Goal: Find specific page/section: Find specific page/section

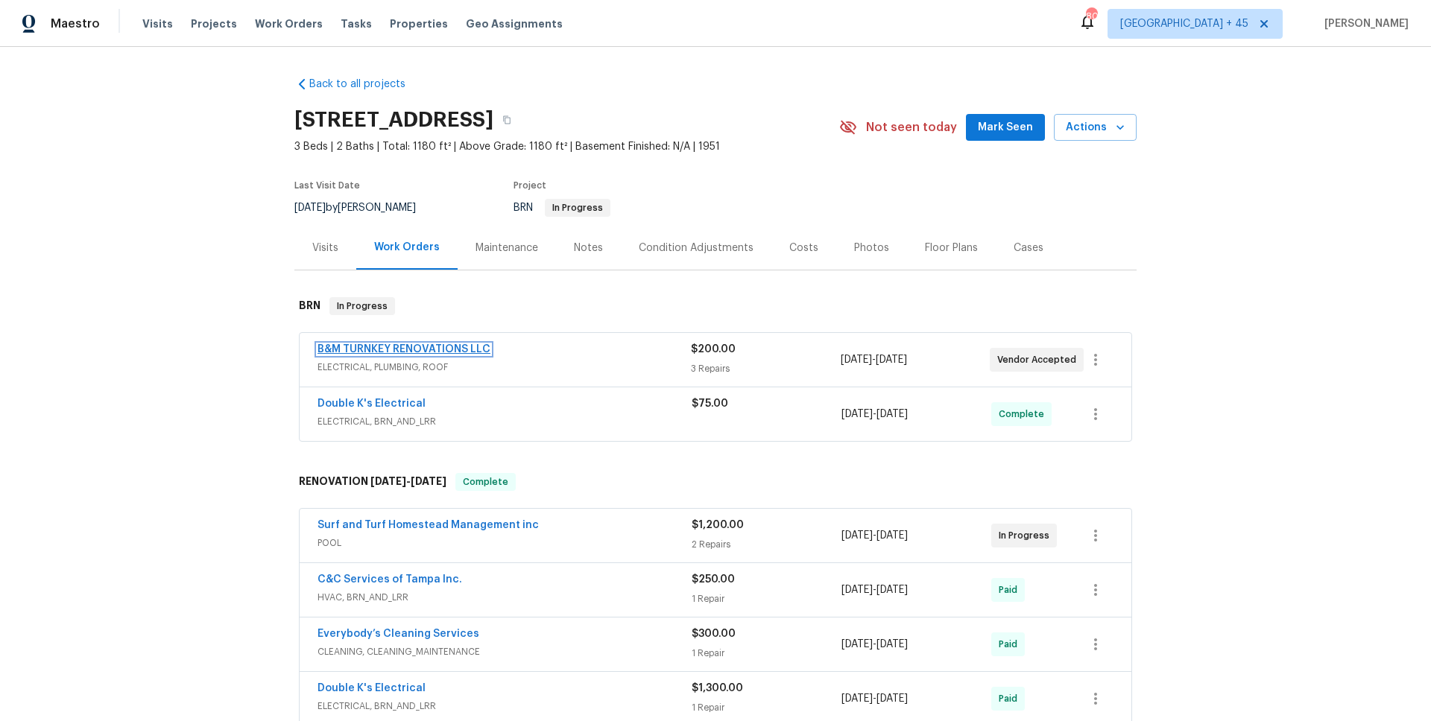
click at [355, 344] on link "B&M TURNKEY RENOVATIONS LLC" at bounding box center [403, 349] width 173 height 10
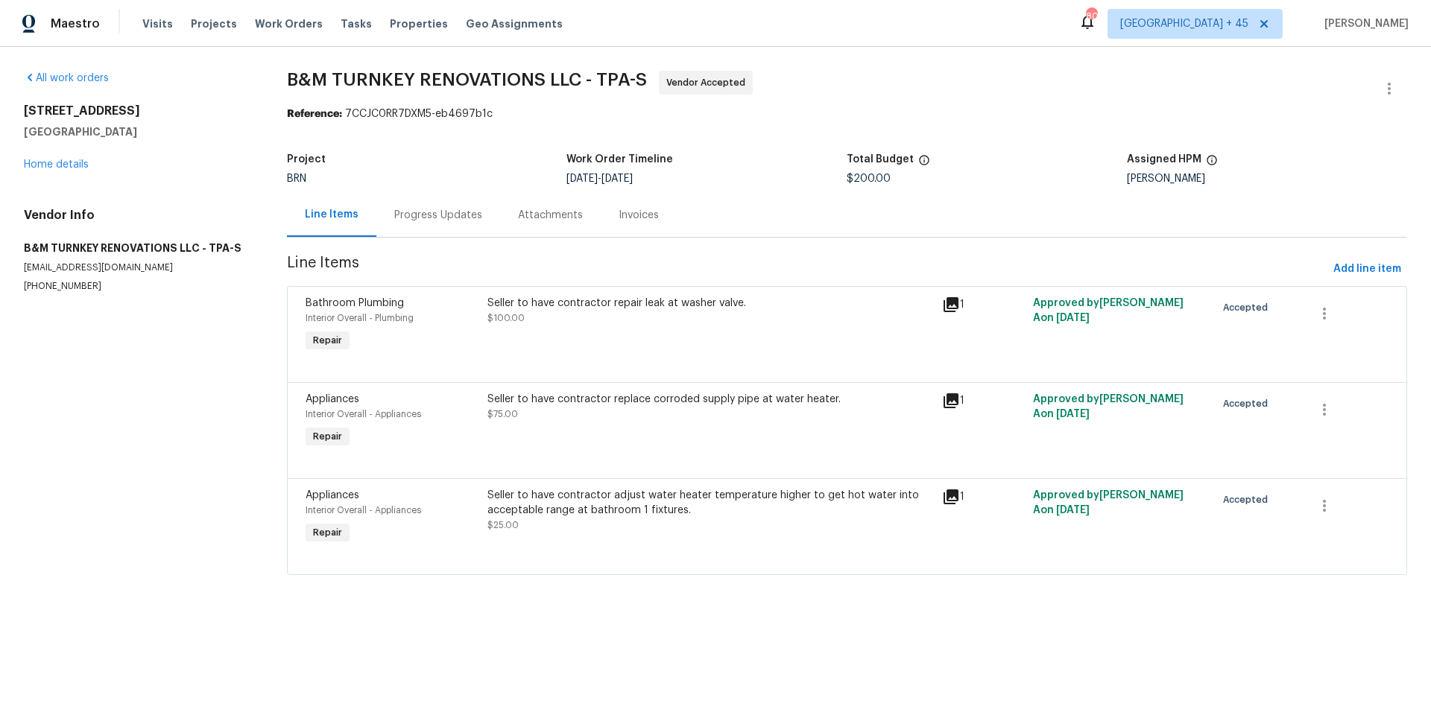
click at [423, 206] on div "Progress Updates" at bounding box center [438, 215] width 124 height 44
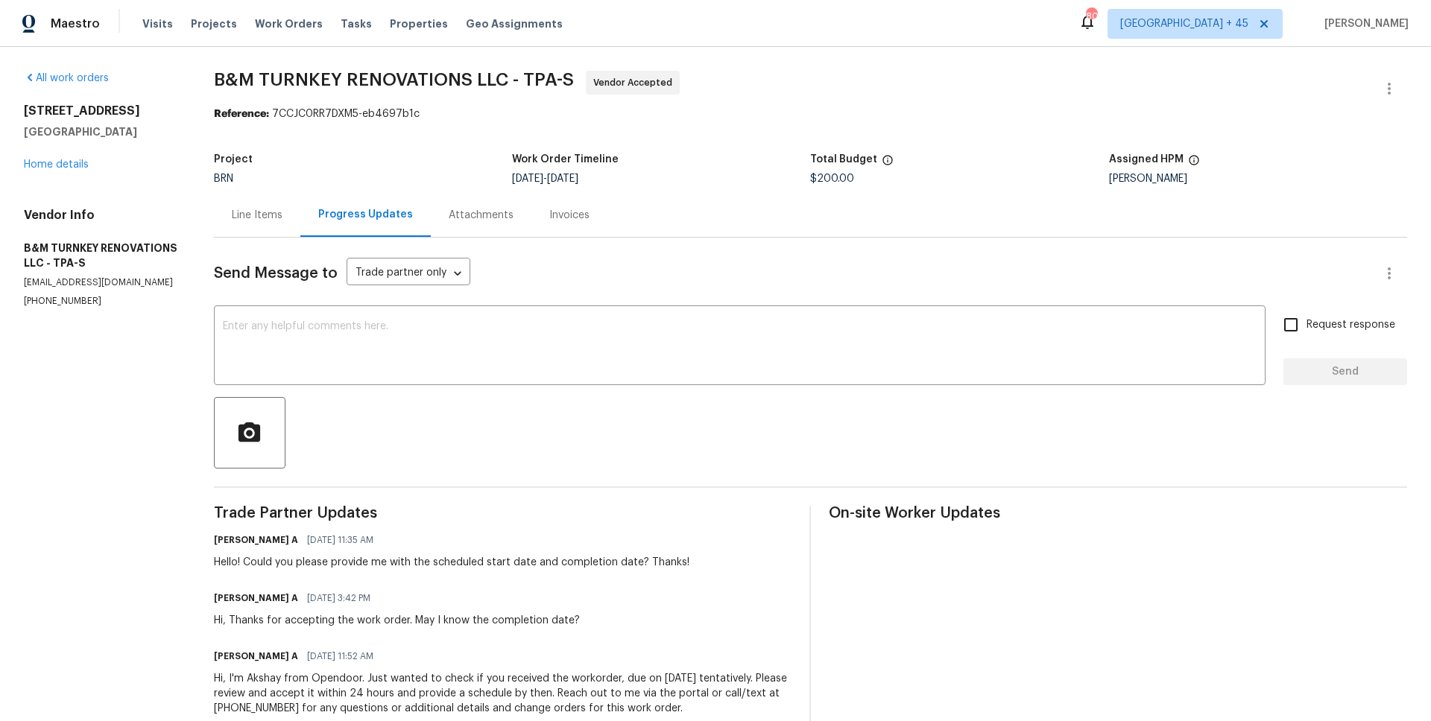
click at [392, 408] on div at bounding box center [810, 433] width 1193 height 72
drag, startPoint x: 13, startPoint y: 109, endPoint x: 134, endPoint y: 109, distance: 121.5
click at [134, 109] on div "All work orders [STREET_ADDRESS] Home details Vendor Info B&M TURNKEY RENOVATIO…" at bounding box center [715, 402] width 1431 height 711
copy h2 "[STREET_ADDRESS]"
